Goal: Find specific page/section: Find specific page/section

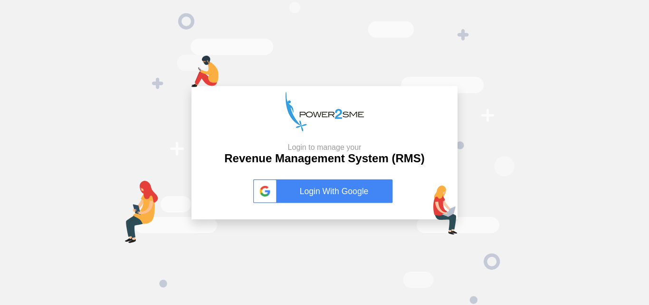
click at [297, 192] on link "Login With Google" at bounding box center [324, 191] width 143 height 24
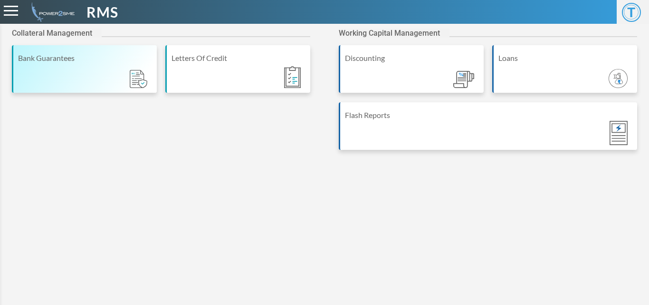
click at [66, 83] on div "Bank Guarantees" at bounding box center [84, 69] width 145 height 48
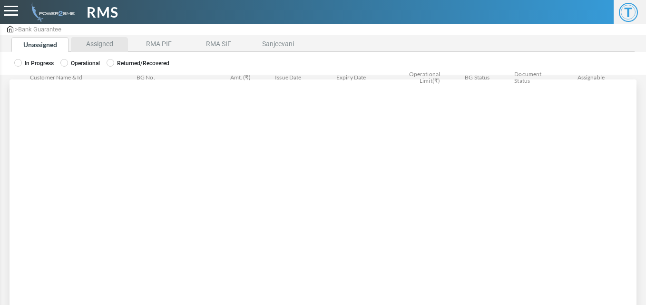
click at [92, 46] on li "Assigned" at bounding box center [99, 44] width 57 height 15
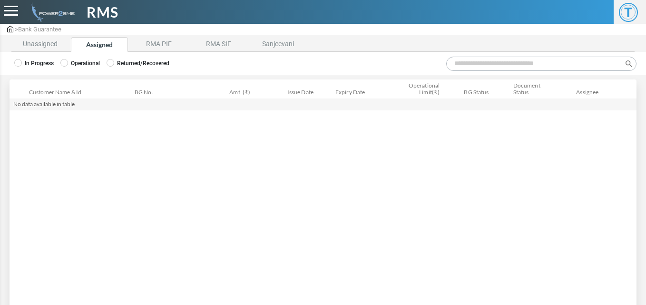
click at [69, 65] on label "Operational" at bounding box center [79, 63] width 39 height 9
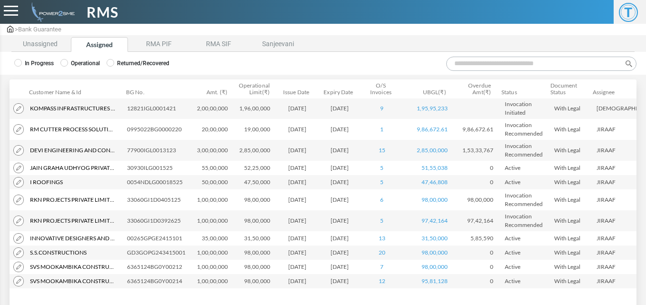
click at [470, 66] on input "Search:" at bounding box center [541, 64] width 190 height 14
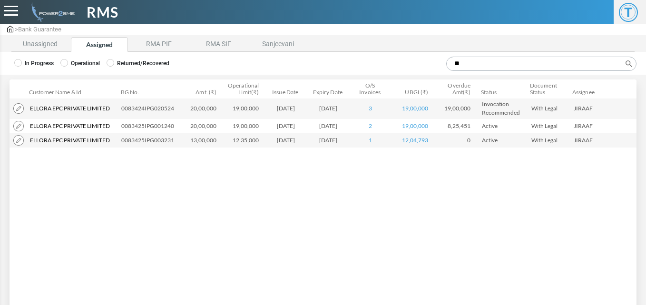
type input "*"
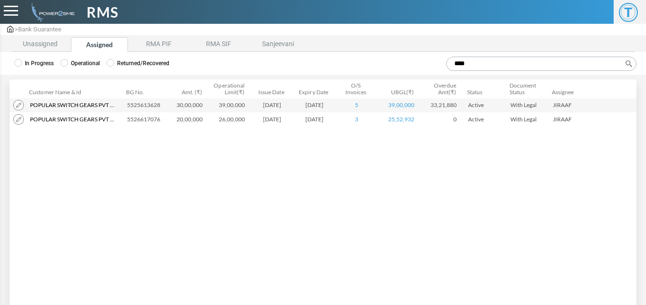
type input "****"
